Goal: Find specific page/section: Find specific page/section

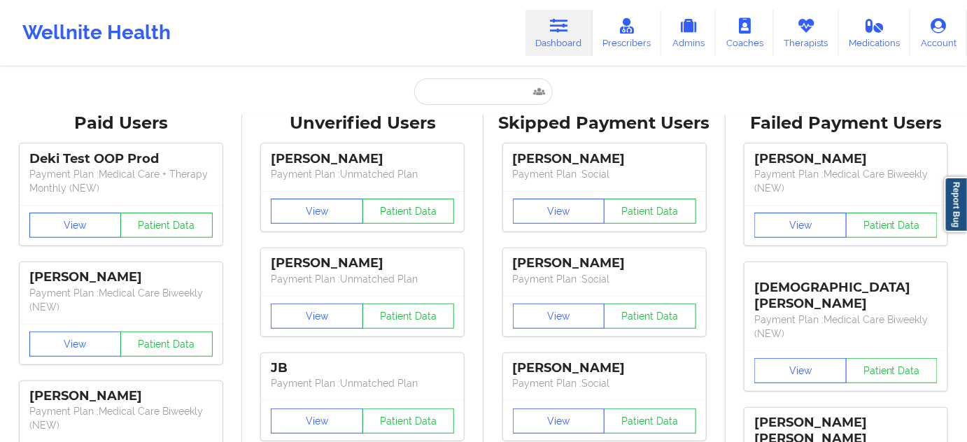
type input "[EMAIL_ADDRESS][DOMAIN_NAME]"
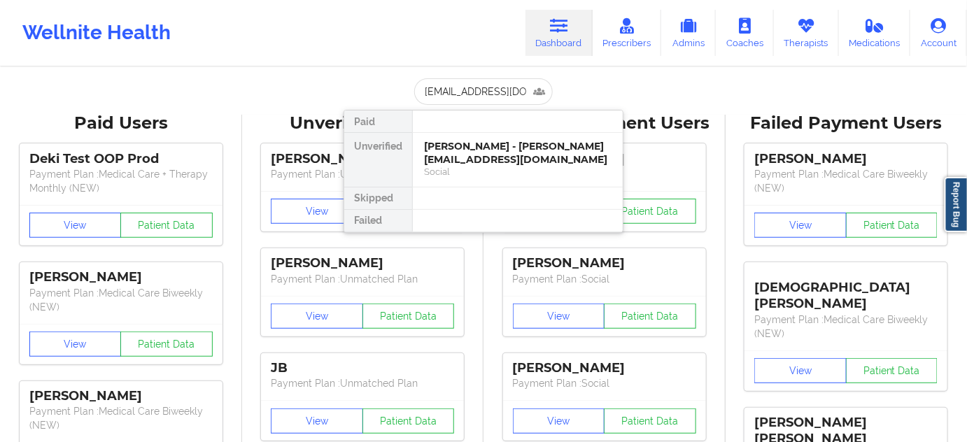
scroll to position [0, 13]
click at [470, 156] on div "[PERSON_NAME] - [EMAIL_ADDRESS][DOMAIN_NAME]" at bounding box center [517, 153] width 187 height 26
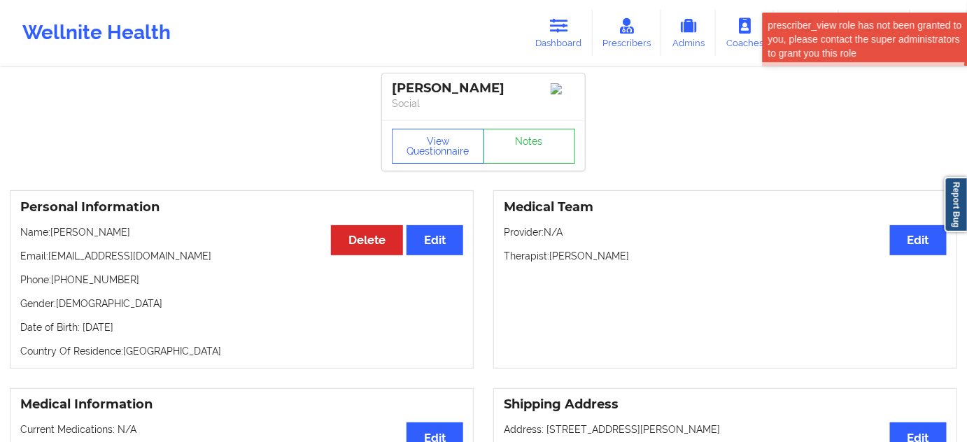
click at [481, 87] on div "[PERSON_NAME]" at bounding box center [483, 88] width 183 height 16
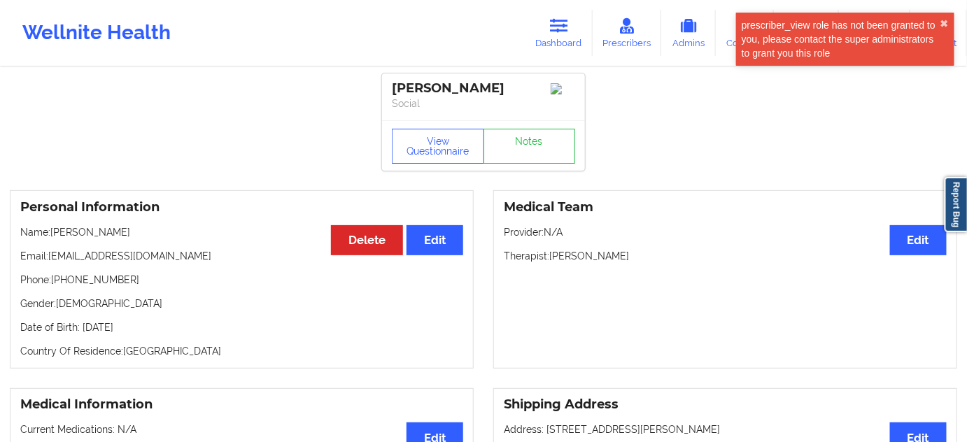
copy div "[PERSON_NAME]"
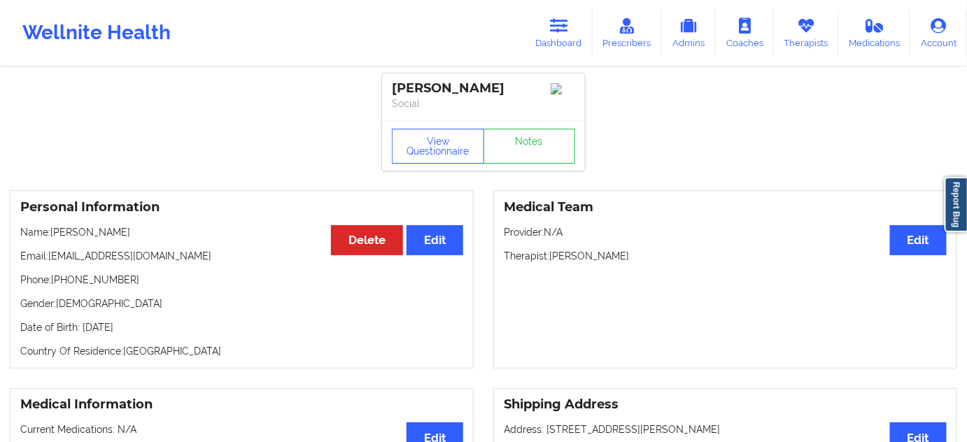
click at [432, 106] on p "Social" at bounding box center [483, 104] width 183 height 14
drag, startPoint x: 389, startPoint y: 83, endPoint x: 528, endPoint y: 82, distance: 139.2
click at [528, 82] on div "[PERSON_NAME] Social" at bounding box center [483, 96] width 203 height 47
copy div "[PERSON_NAME]"
click at [447, 117] on div "[PERSON_NAME] Social" at bounding box center [483, 96] width 203 height 47
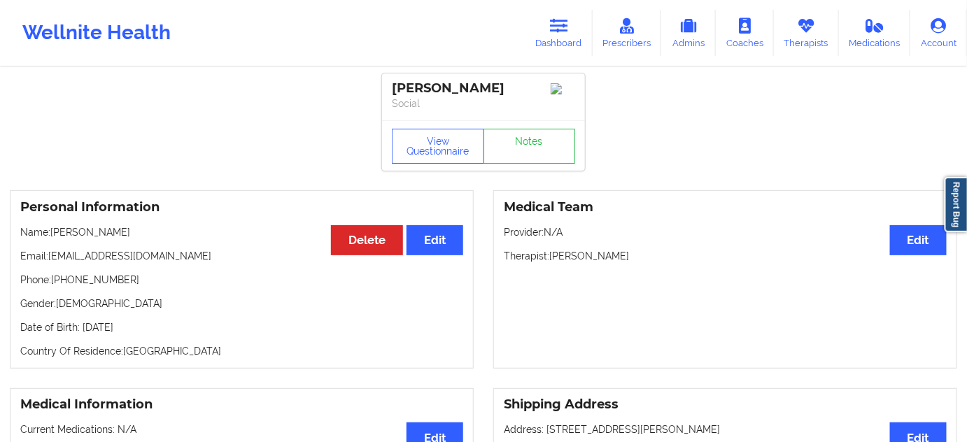
click at [430, 85] on div "[PERSON_NAME]" at bounding box center [483, 88] width 183 height 16
copy div "[PERSON_NAME]"
click at [434, 155] on button "View Questionnaire" at bounding box center [438, 146] width 92 height 35
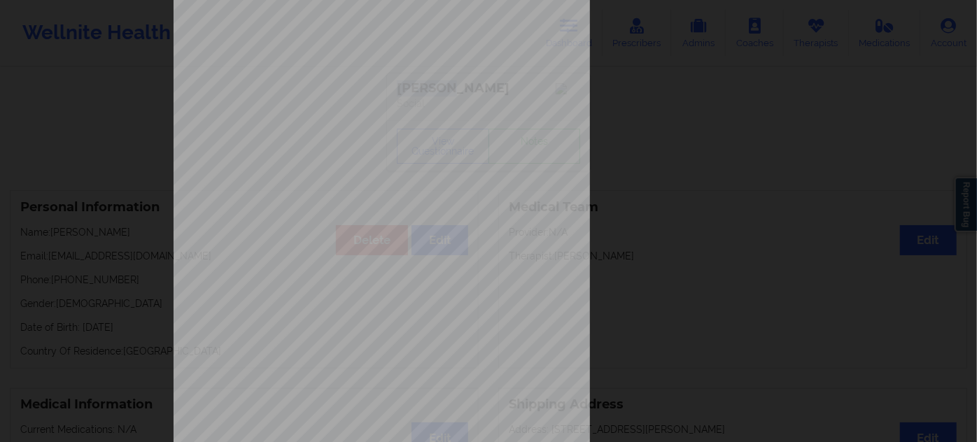
scroll to position [225, 0]
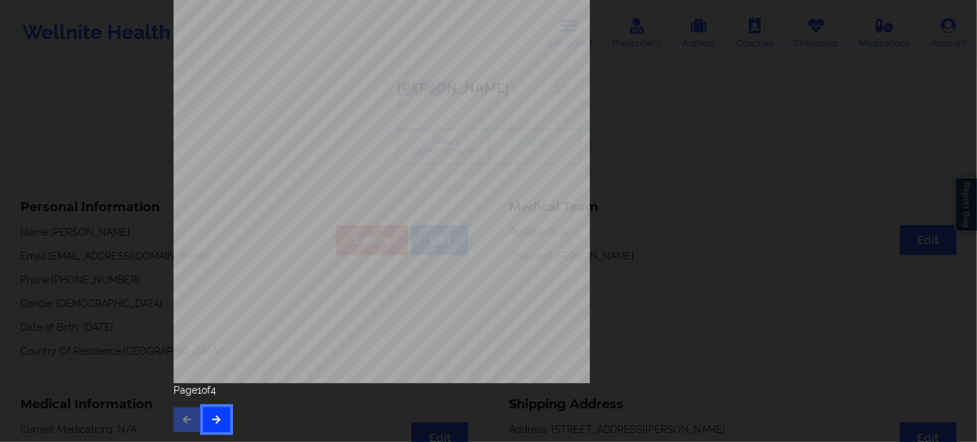
click at [212, 420] on icon "button" at bounding box center [217, 419] width 12 height 8
click at [212, 423] on icon "button" at bounding box center [217, 419] width 12 height 8
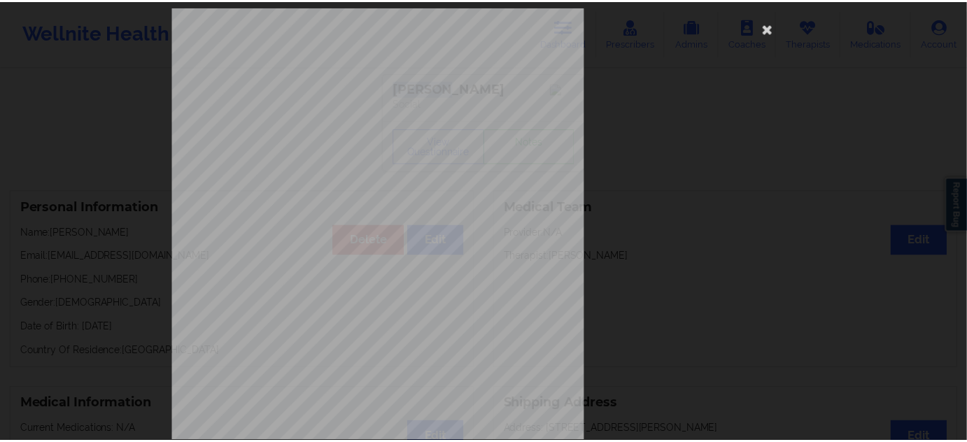
scroll to position [0, 0]
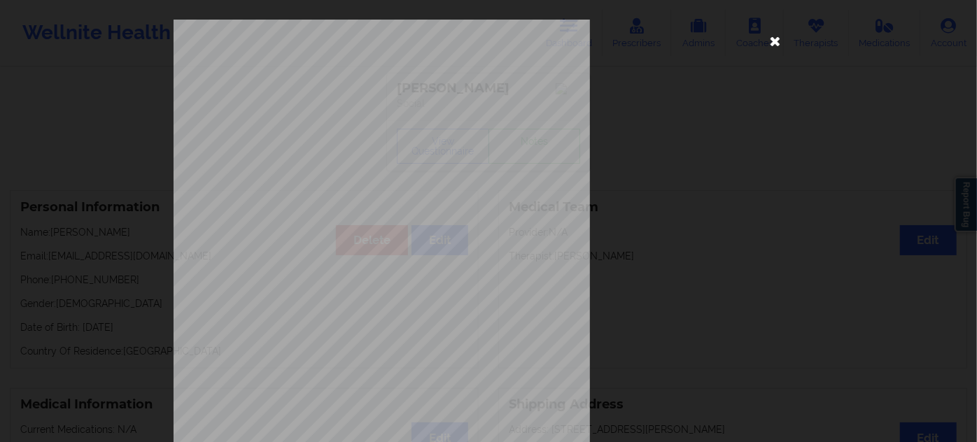
click at [769, 43] on icon at bounding box center [775, 40] width 22 height 22
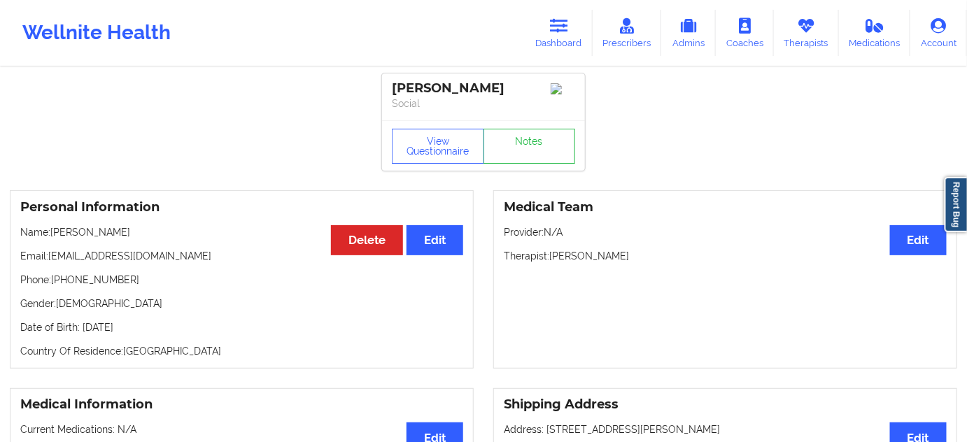
drag, startPoint x: 522, startPoint y: 87, endPoint x: 383, endPoint y: 85, distance: 139.2
click at [383, 85] on div "[PERSON_NAME] Social" at bounding box center [483, 96] width 203 height 47
copy div "[PERSON_NAME]"
